Goal: Task Accomplishment & Management: Use online tool/utility

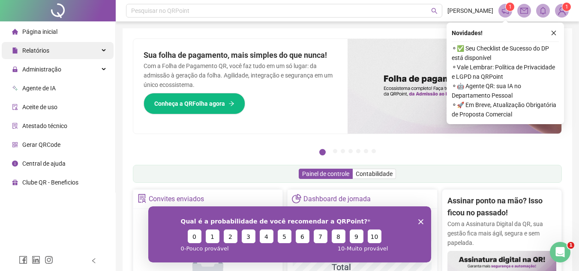
click at [48, 51] on span "Relatórios" at bounding box center [35, 50] width 27 height 7
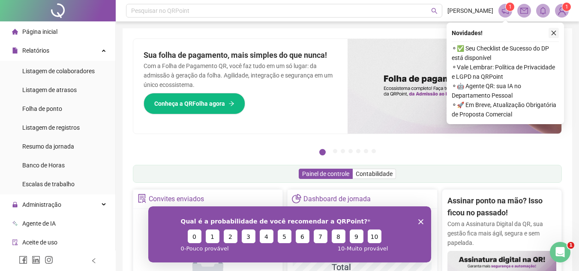
click at [556, 30] on icon "close" at bounding box center [554, 33] width 6 height 6
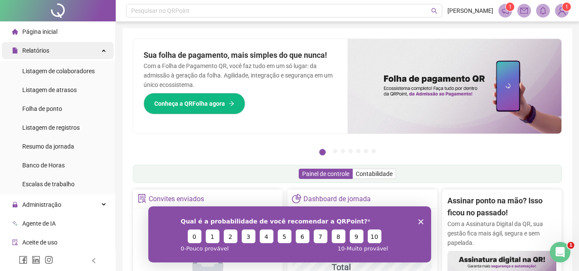
click at [32, 54] on span "Relatórios" at bounding box center [35, 50] width 27 height 7
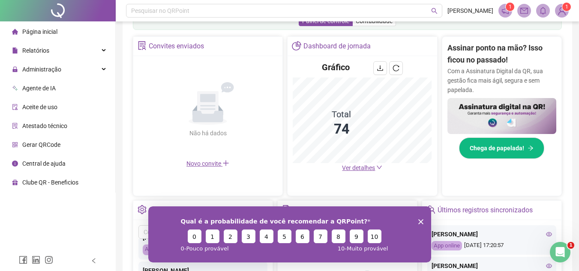
scroll to position [120, 0]
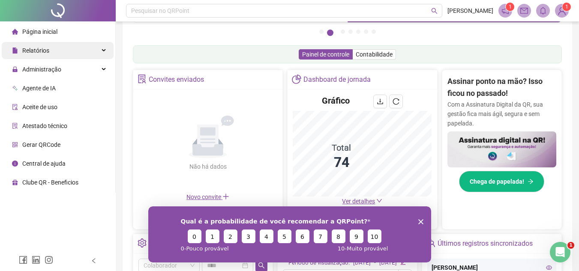
click at [103, 51] on div "Relatórios" at bounding box center [58, 50] width 112 height 17
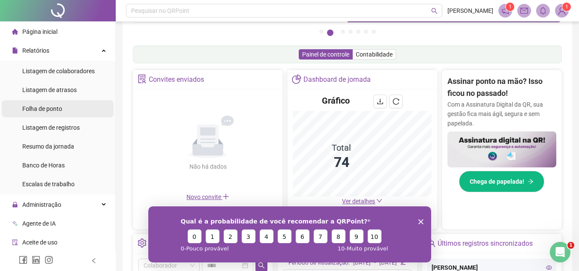
click at [45, 108] on span "Folha de ponto" at bounding box center [42, 108] width 40 height 7
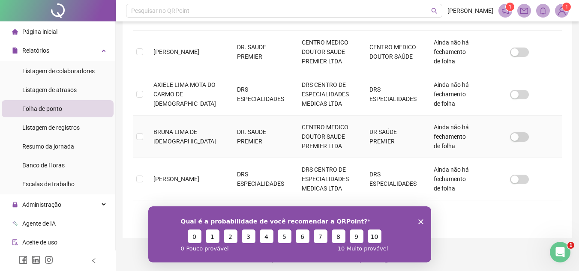
scroll to position [420, 0]
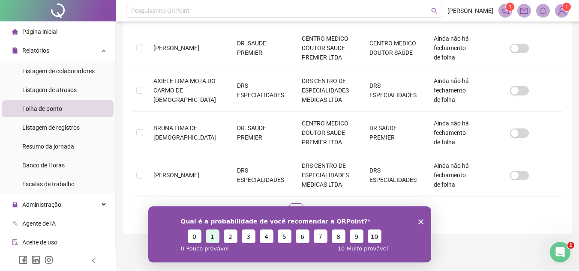
click at [209, 238] on button "1" at bounding box center [212, 236] width 14 height 14
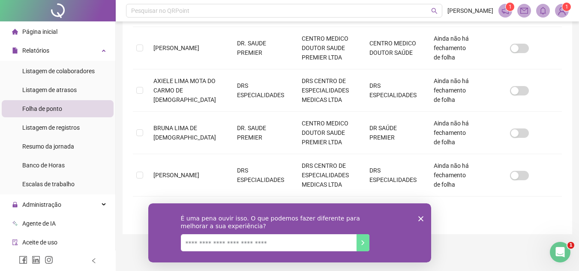
click at [421, 217] on icon "Encerrar pesquisa" at bounding box center [420, 218] width 5 height 5
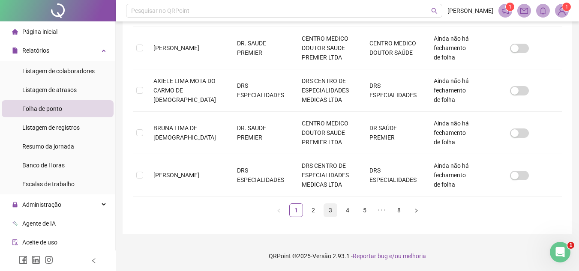
click at [329, 211] on link "3" at bounding box center [330, 210] width 13 height 13
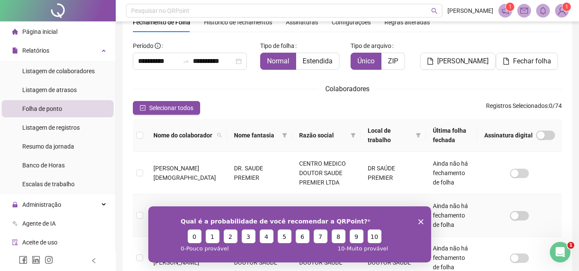
scroll to position [0, 0]
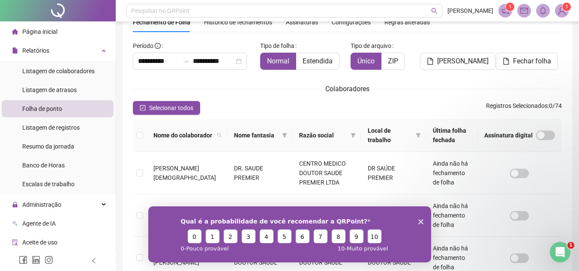
click at [420, 221] on polygon "Encerrar pesquisa" at bounding box center [420, 221] width 5 height 5
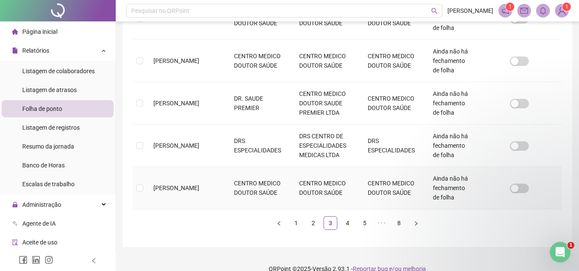
scroll to position [420, 0]
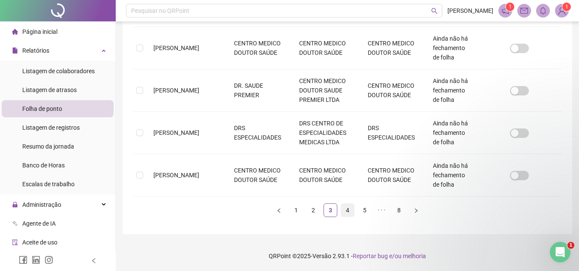
click at [347, 209] on link "4" at bounding box center [347, 210] width 13 height 13
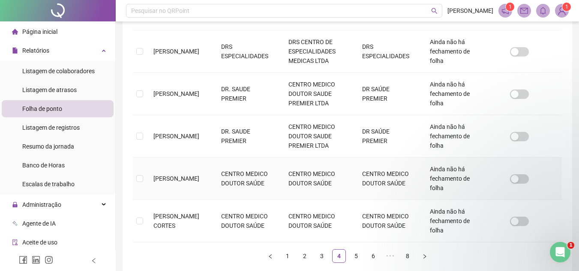
scroll to position [383, 0]
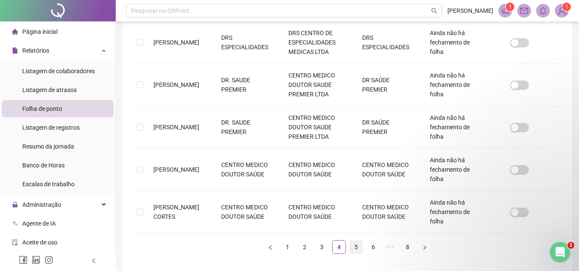
click at [356, 246] on link "5" at bounding box center [356, 247] width 13 height 13
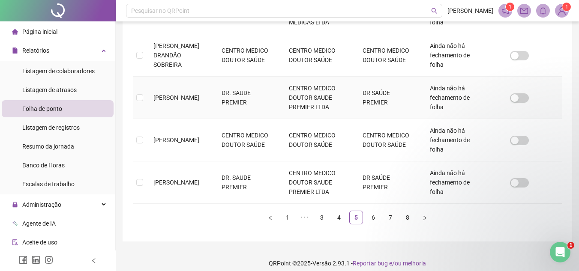
scroll to position [420, 0]
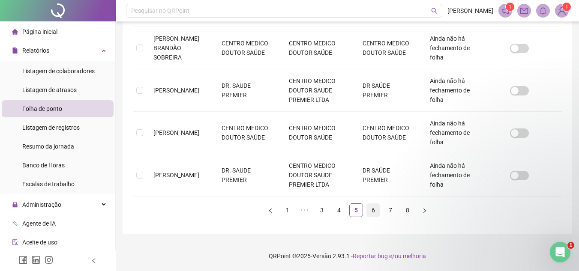
click at [372, 208] on link "6" at bounding box center [373, 210] width 13 height 13
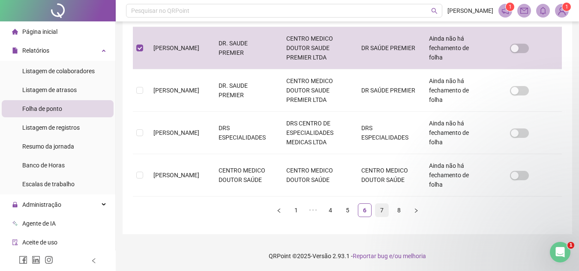
click at [382, 208] on link "7" at bounding box center [382, 210] width 13 height 13
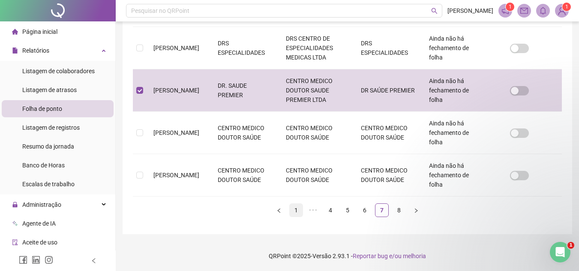
click at [292, 209] on link "1" at bounding box center [296, 210] width 13 height 13
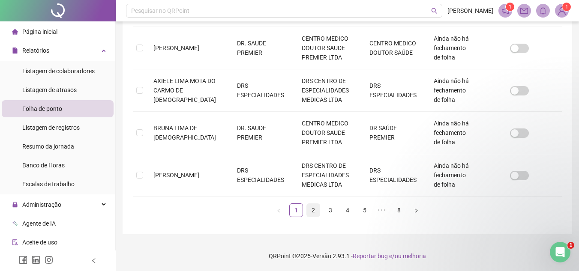
click at [312, 212] on link "2" at bounding box center [313, 210] width 13 height 13
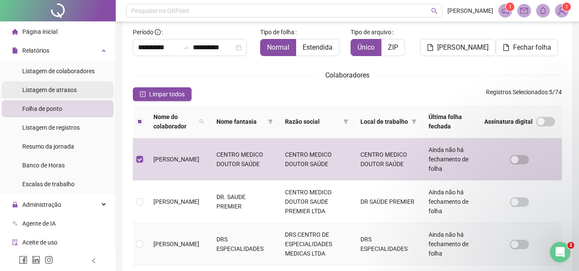
scroll to position [34, 0]
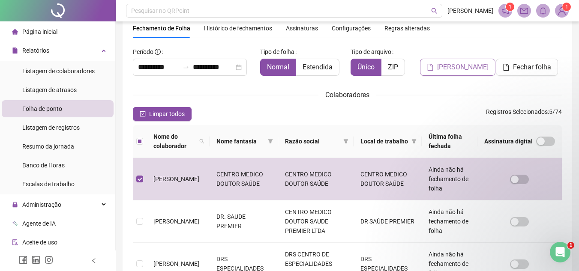
click at [453, 69] on span "[PERSON_NAME]" at bounding box center [462, 67] width 51 height 10
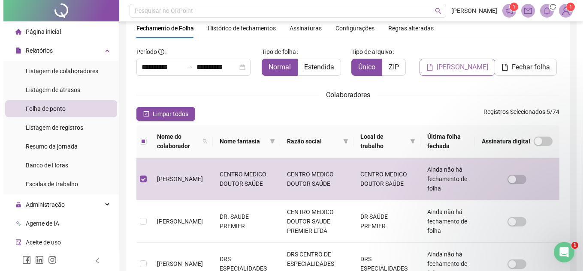
scroll to position [40, 0]
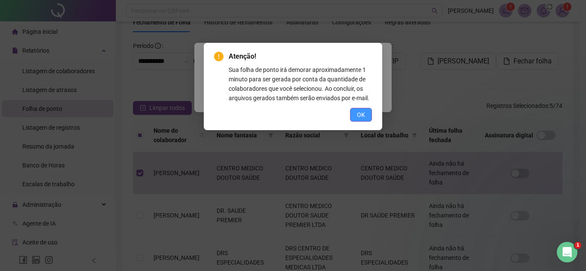
click at [364, 114] on span "OK" at bounding box center [361, 114] width 8 height 9
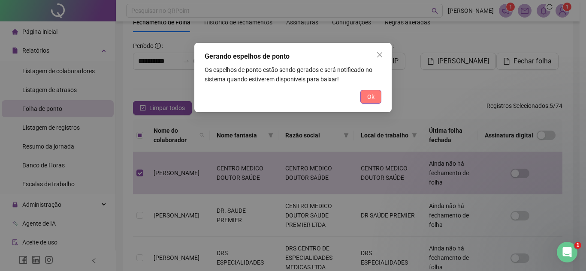
click at [374, 95] on span "Ok" at bounding box center [370, 96] width 7 height 9
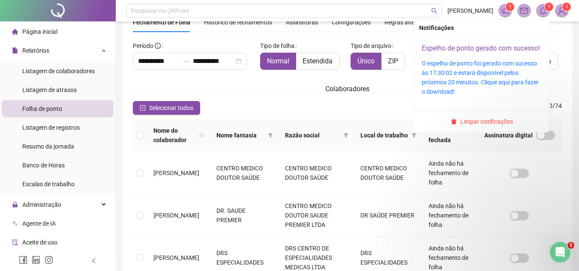
click at [473, 49] on link "Espelho de ponto gerado com sucesso!" at bounding box center [481, 48] width 118 height 8
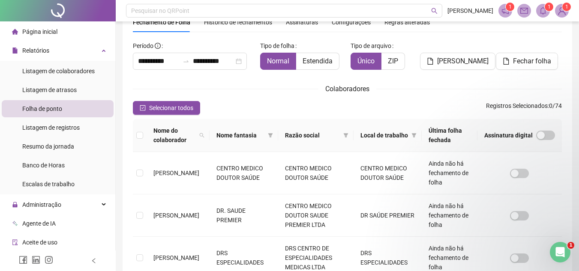
click at [559, 12] on img at bounding box center [562, 10] width 13 height 13
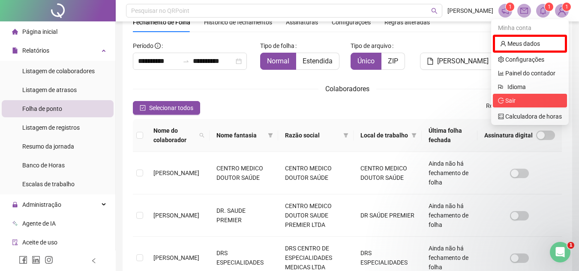
click at [505, 99] on span "Sair" at bounding box center [507, 100] width 18 height 7
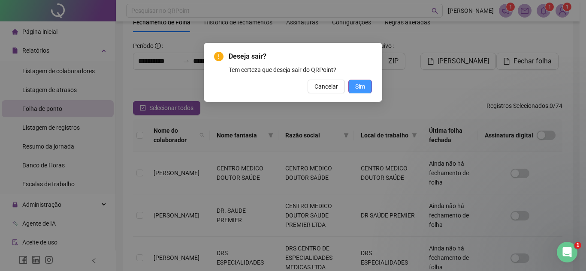
click at [362, 84] on span "Sim" at bounding box center [360, 86] width 10 height 9
